Goal: Task Accomplishment & Management: Use online tool/utility

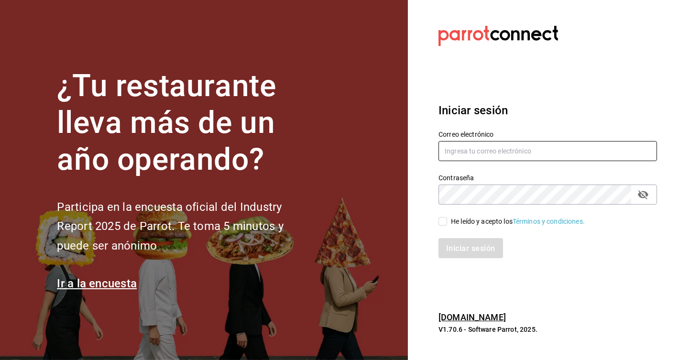
type input "recursoshumanos@donmacizo.com"
click at [446, 222] on input "He leído y acepto los Términos y condiciones." at bounding box center [443, 221] width 9 height 9
checkbox input "true"
click at [462, 250] on font "Iniciar sesión" at bounding box center [471, 247] width 49 height 9
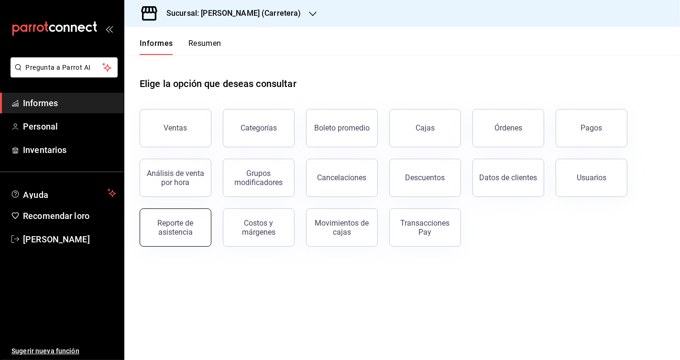
click at [179, 230] on font "Reporte de asistencia" at bounding box center [176, 228] width 36 height 18
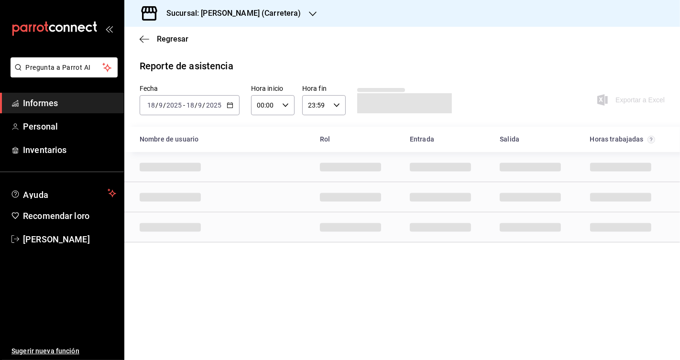
click at [257, 18] on h3 "Sucursal: [PERSON_NAME] (Carretera)" at bounding box center [230, 13] width 143 height 11
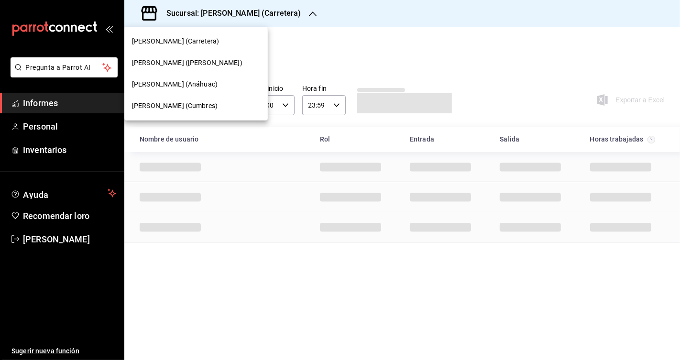
click at [218, 102] on div "[PERSON_NAME] (Cumbres)" at bounding box center [196, 106] width 128 height 10
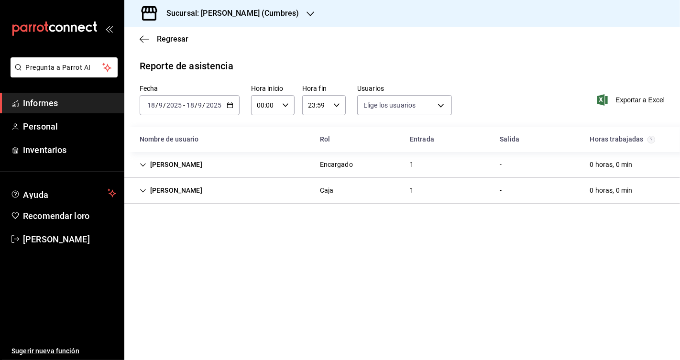
type input "4482a9f7-a814-48d2-9ed2-716c0801908d,b8b7026d-5ff2-4612-9dfd-4cbbdd3ae370,10460…"
click at [181, 194] on div "[PERSON_NAME]" at bounding box center [171, 191] width 78 height 18
